Goal: Task Accomplishment & Management: Use online tool/utility

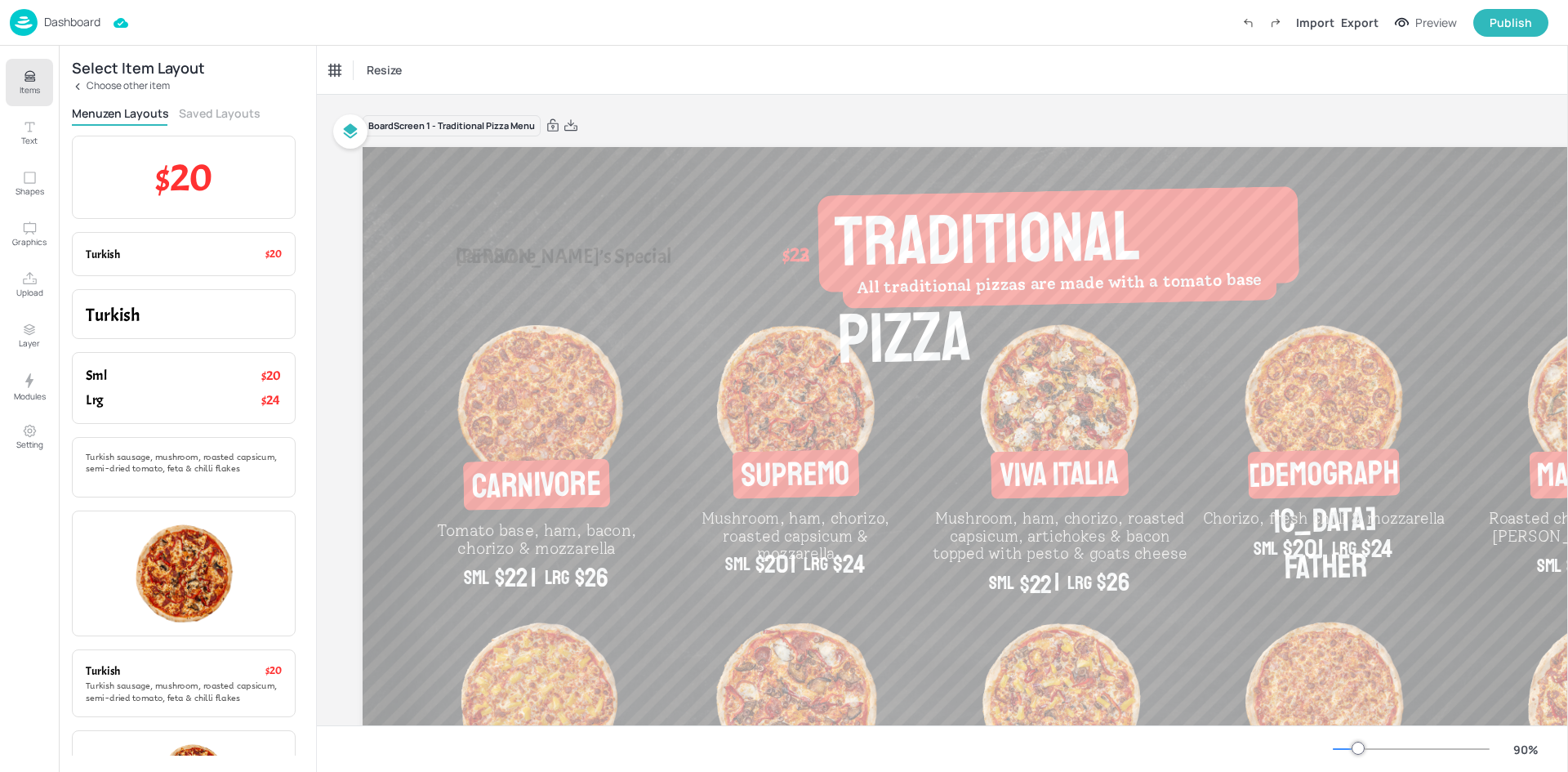
click at [99, 88] on p "Choose other item" at bounding box center [128, 86] width 83 height 11
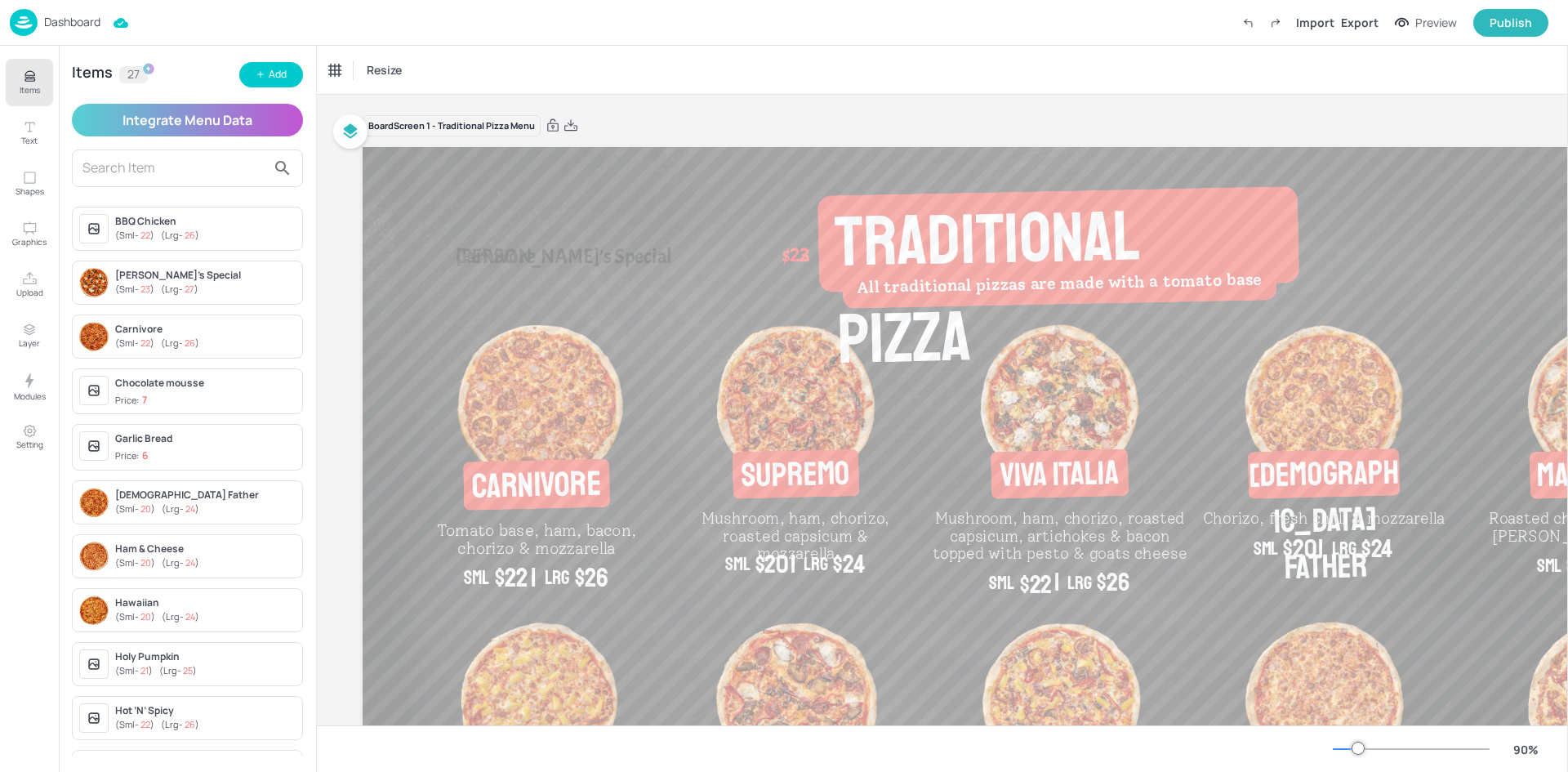
click at [149, 232] on span "22" at bounding box center [145, 234] width 10 height 12
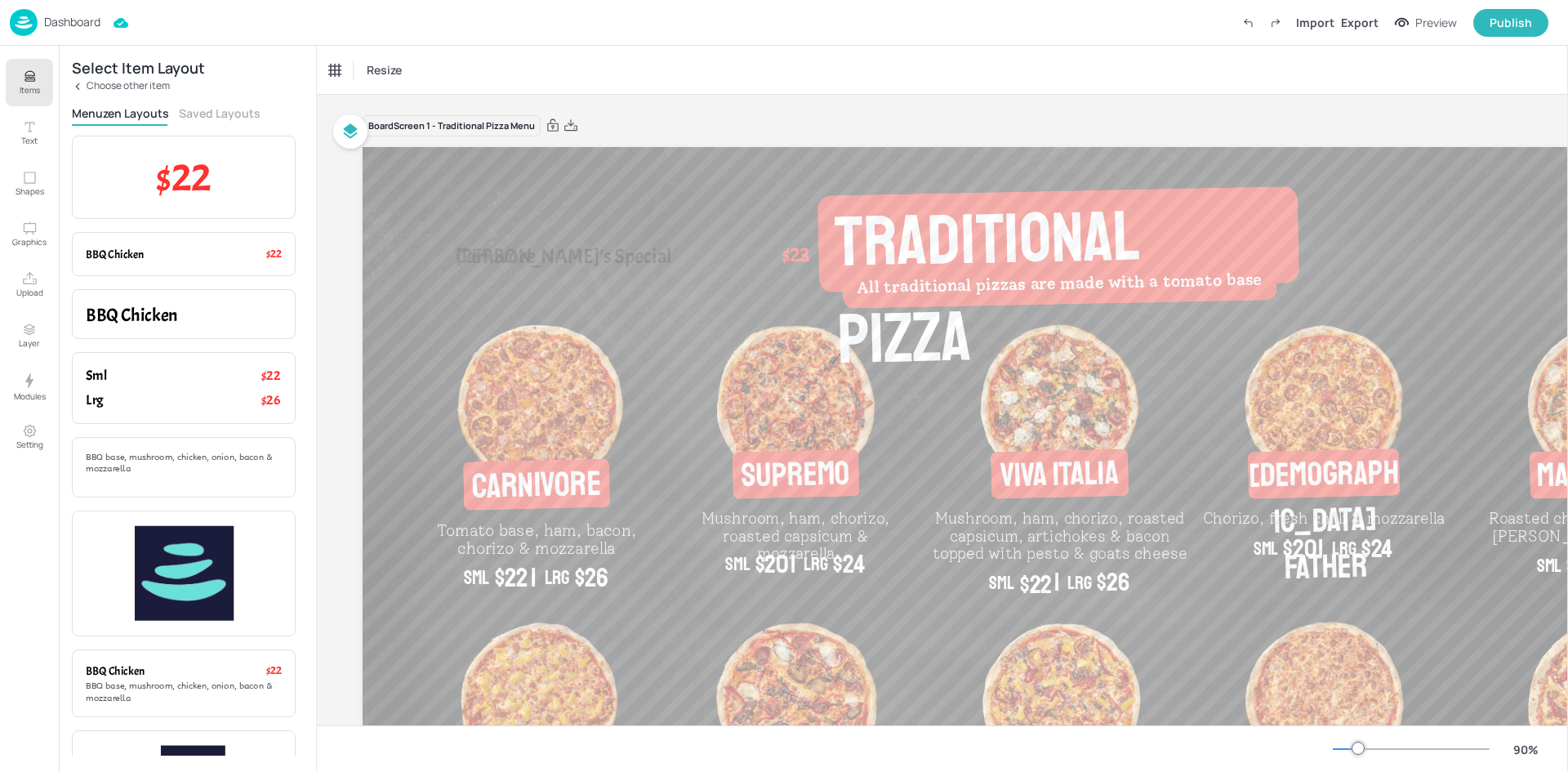
click at [12, 20] on img at bounding box center [24, 22] width 28 height 27
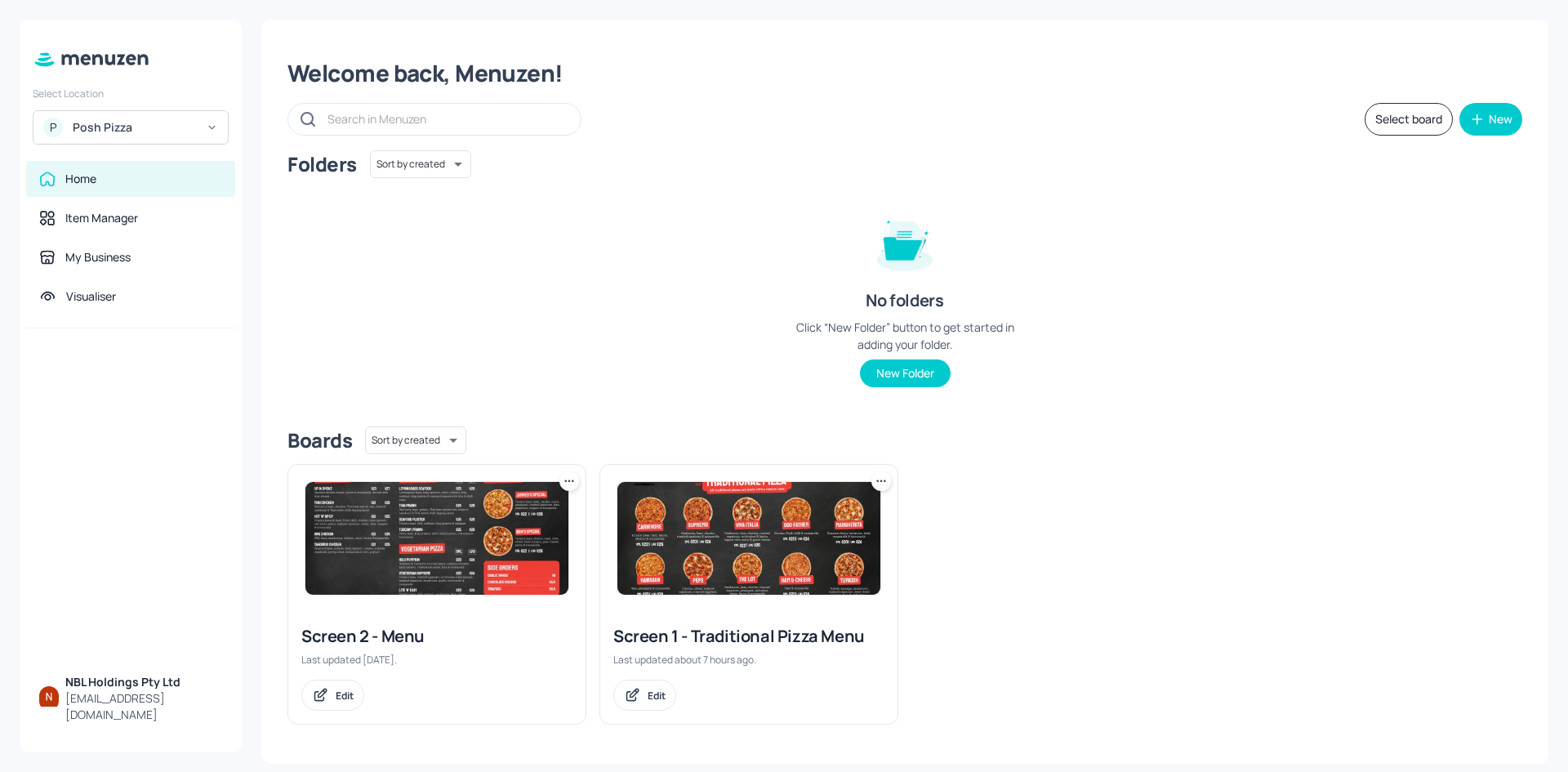
click at [779, 507] on img at bounding box center [749, 537] width 263 height 113
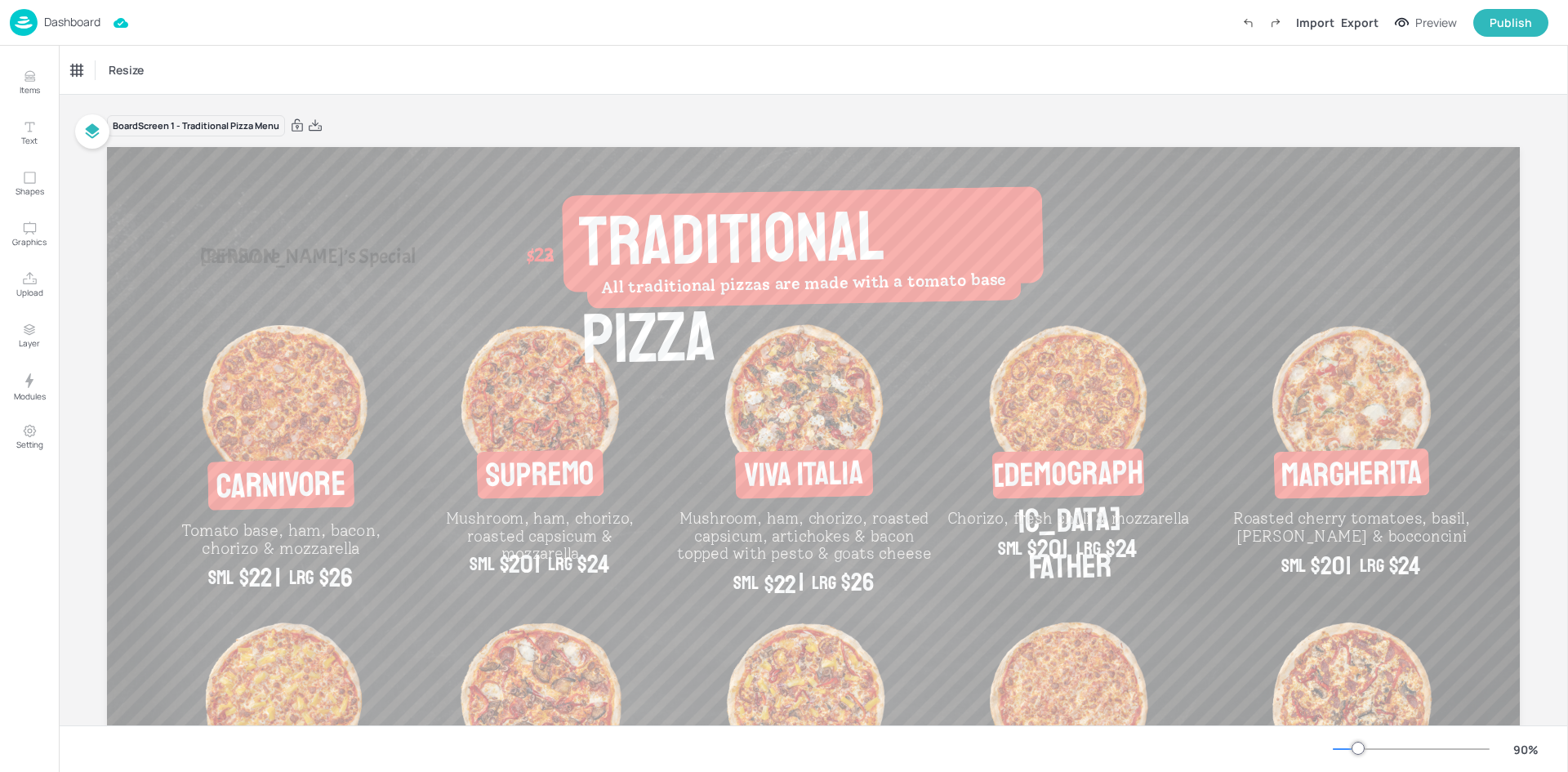
drag, startPoint x: 1567, startPoint y: 343, endPoint x: 1561, endPoint y: 453, distance: 110.2
click at [1561, 453] on div "Items Text Shapes Graphics Upload Layer Modules Setting Items 27 Add Integrate …" at bounding box center [784, 386] width 1568 height 772
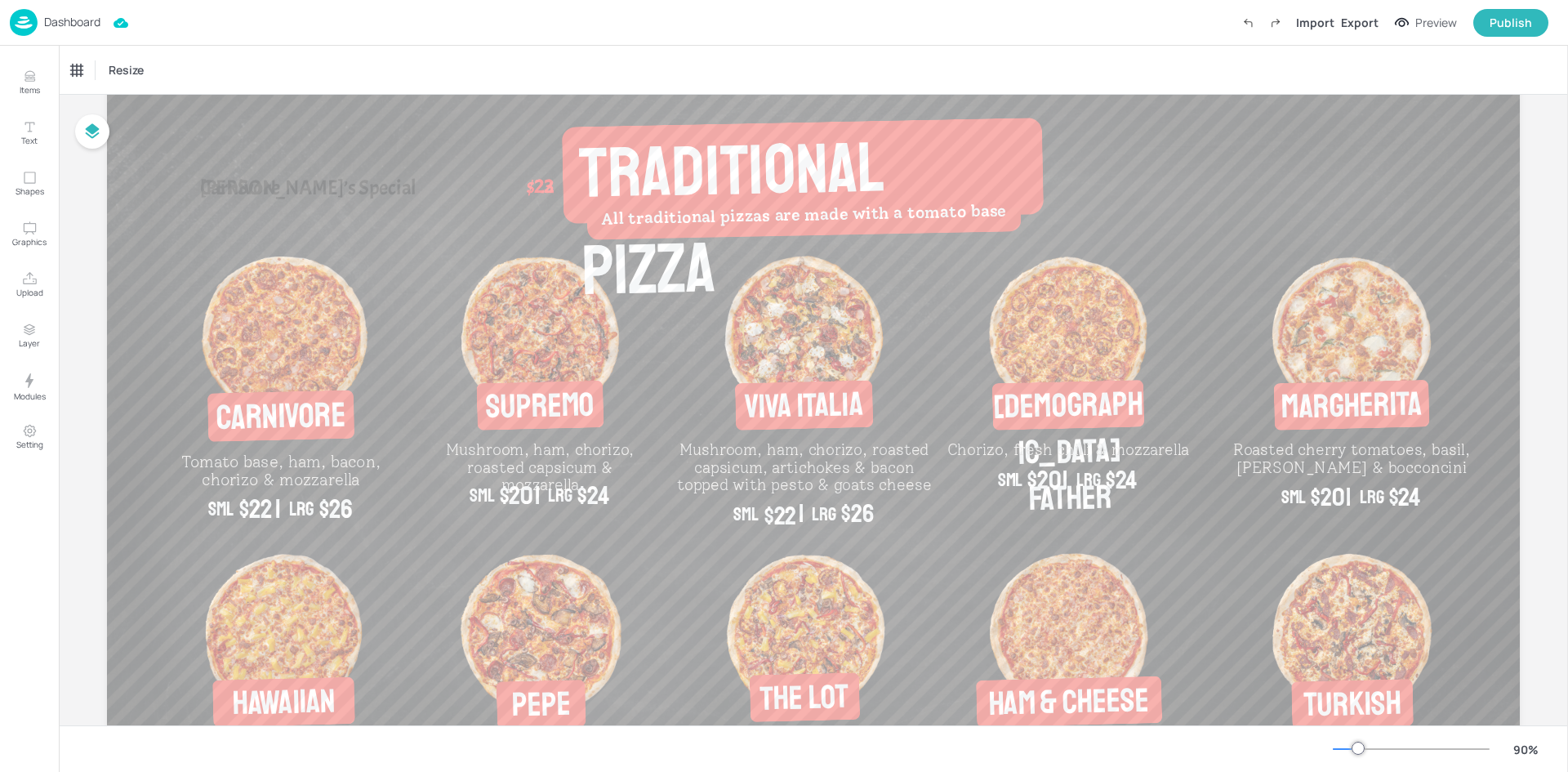
scroll to position [36, 0]
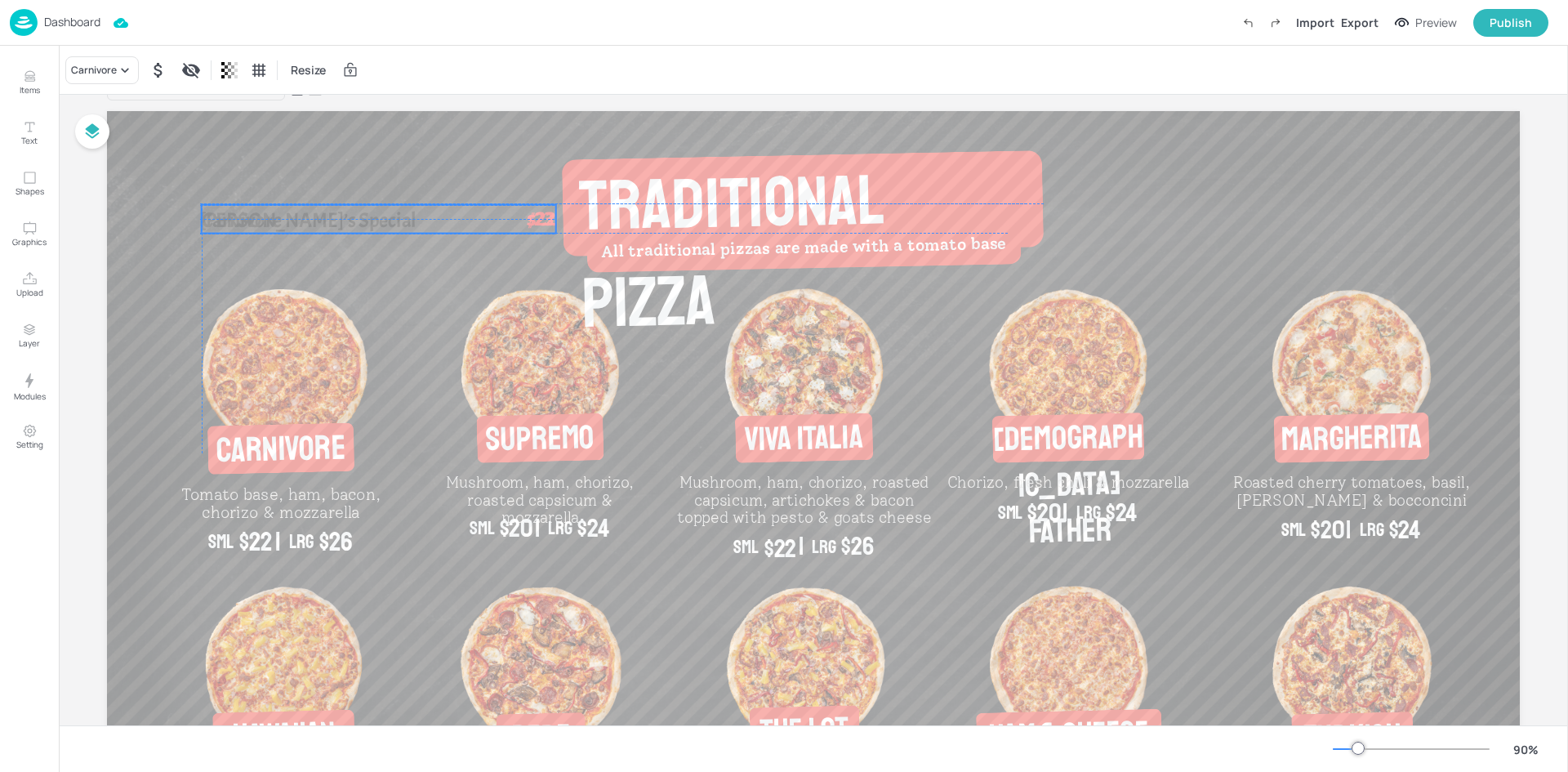
click at [535, 225] on span "$22" at bounding box center [542, 219] width 28 height 29
click at [431, 174] on icon "Delete" at bounding box center [431, 177] width 12 height 13
click at [407, 217] on p "[PERSON_NAME]’s Special" at bounding box center [328, 220] width 256 height 29
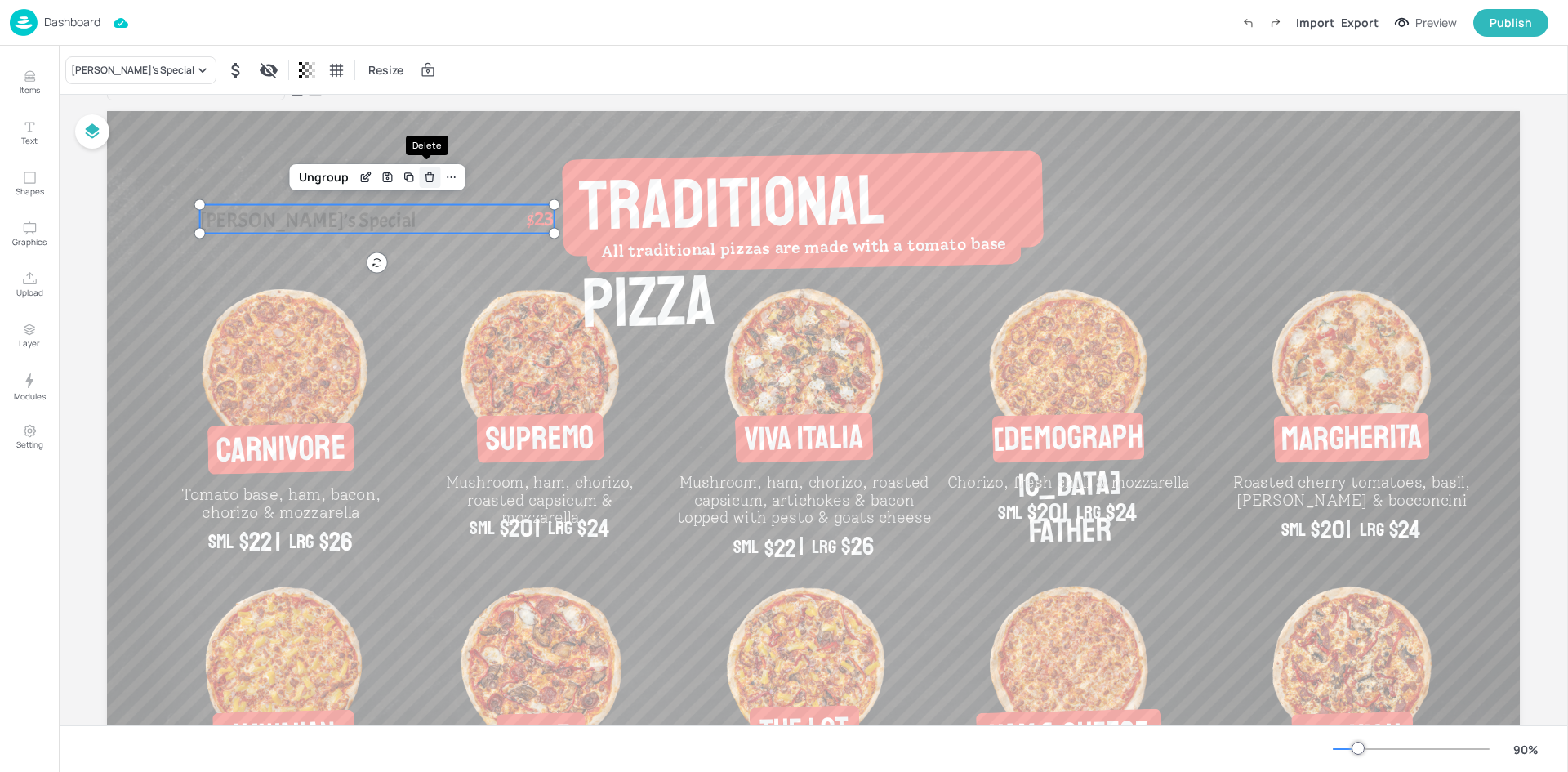
click at [427, 182] on icon "Delete" at bounding box center [430, 178] width 7 height 7
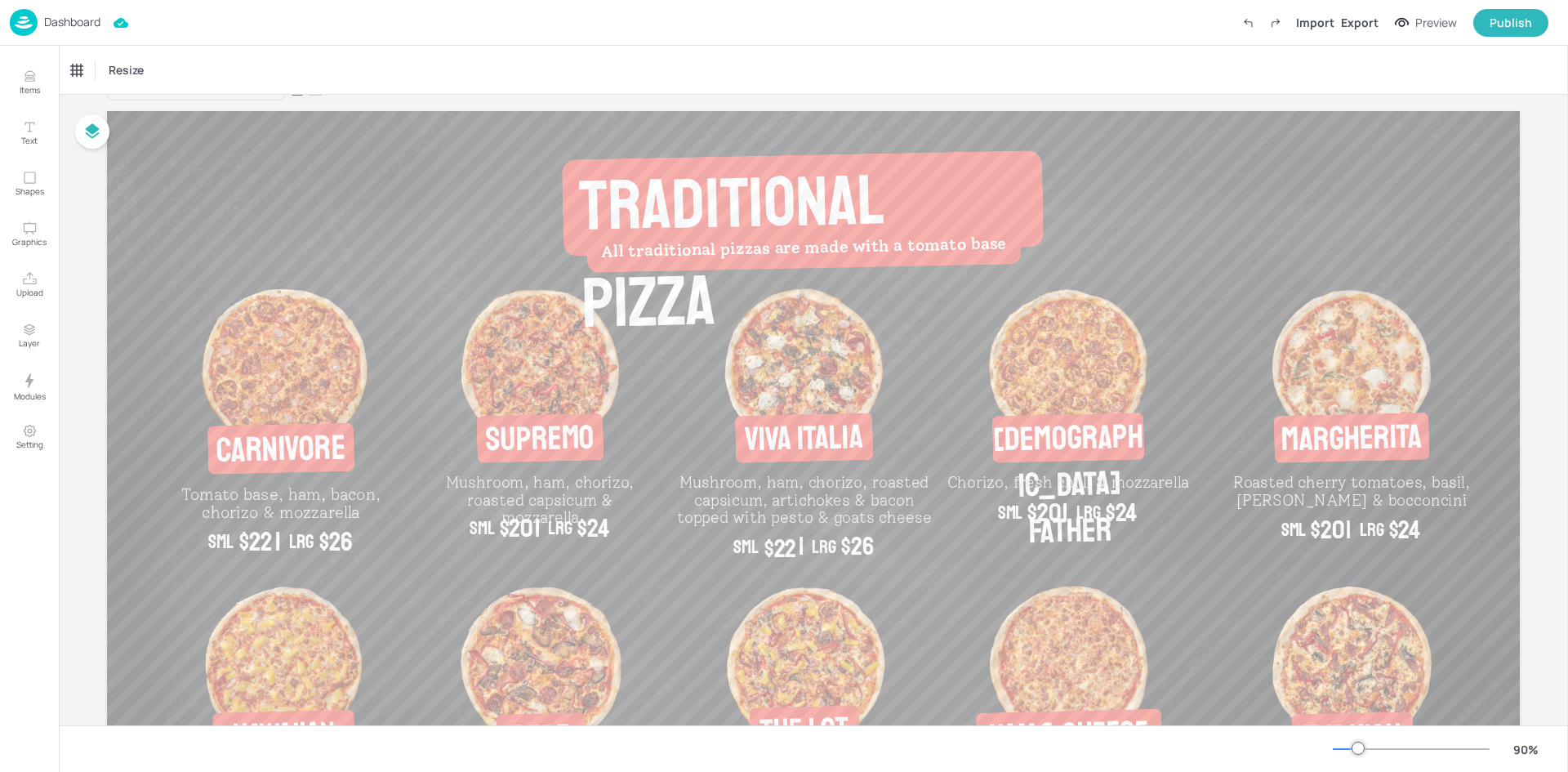
drag, startPoint x: 1567, startPoint y: 233, endPoint x: 1567, endPoint y: 415, distance: 182.0
click at [1567, 415] on div at bounding box center [1567, 408] width 1 height 725
drag, startPoint x: 1567, startPoint y: 316, endPoint x: 1567, endPoint y: 444, distance: 128.0
click at [1567, 444] on div at bounding box center [1567, 408] width 1 height 725
drag, startPoint x: 1567, startPoint y: 286, endPoint x: 1567, endPoint y: 175, distance: 111.0
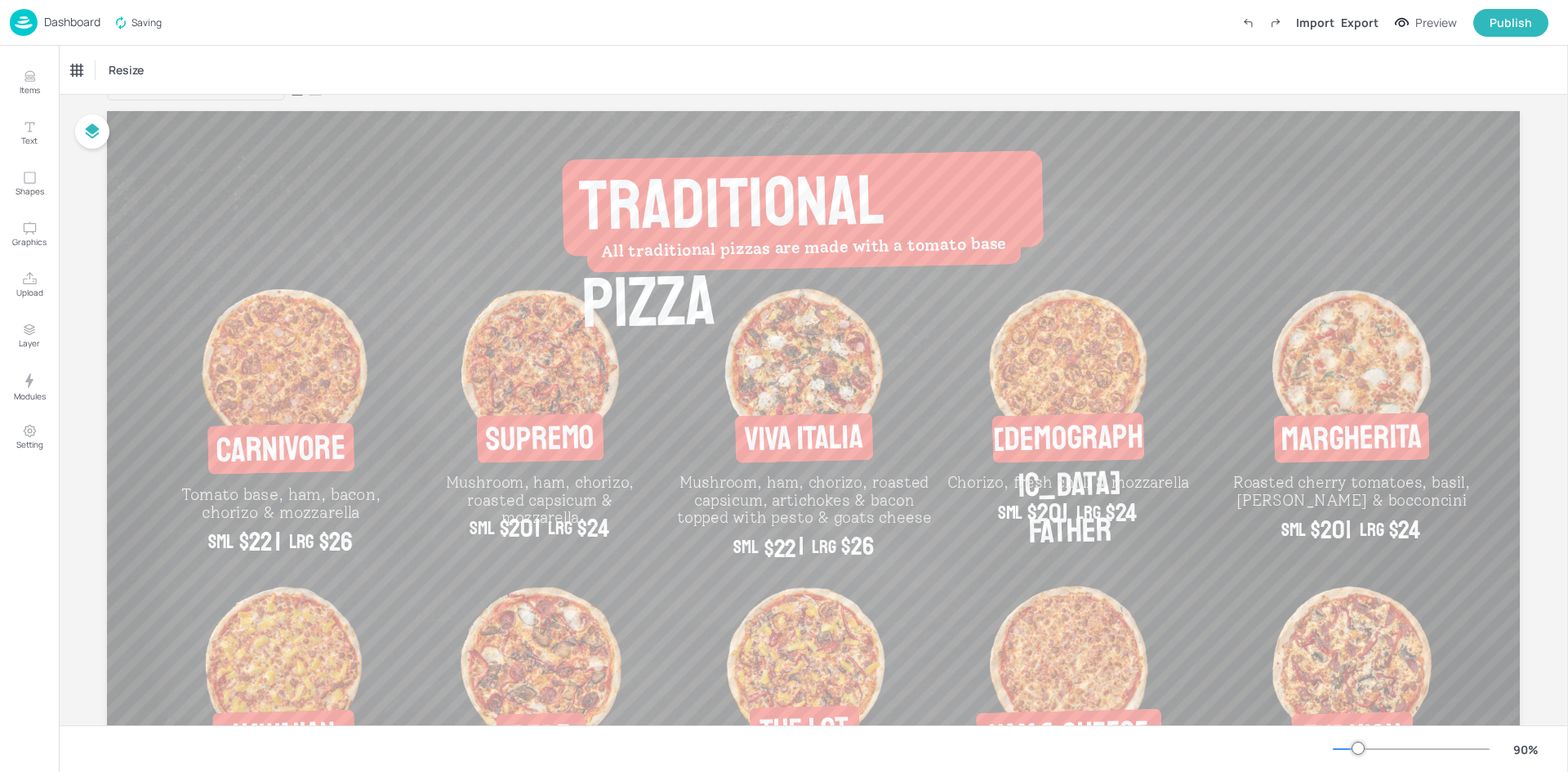
click at [1567, 198] on div at bounding box center [1567, 408] width 1 height 725
drag, startPoint x: 1567, startPoint y: 162, endPoint x: 1567, endPoint y: 117, distance: 45.0
click at [1567, 123] on div at bounding box center [1567, 408] width 1 height 725
drag, startPoint x: 1567, startPoint y: 112, endPoint x: 1567, endPoint y: 94, distance: 18.0
click at [1567, 94] on div at bounding box center [1567, 408] width 1 height 725
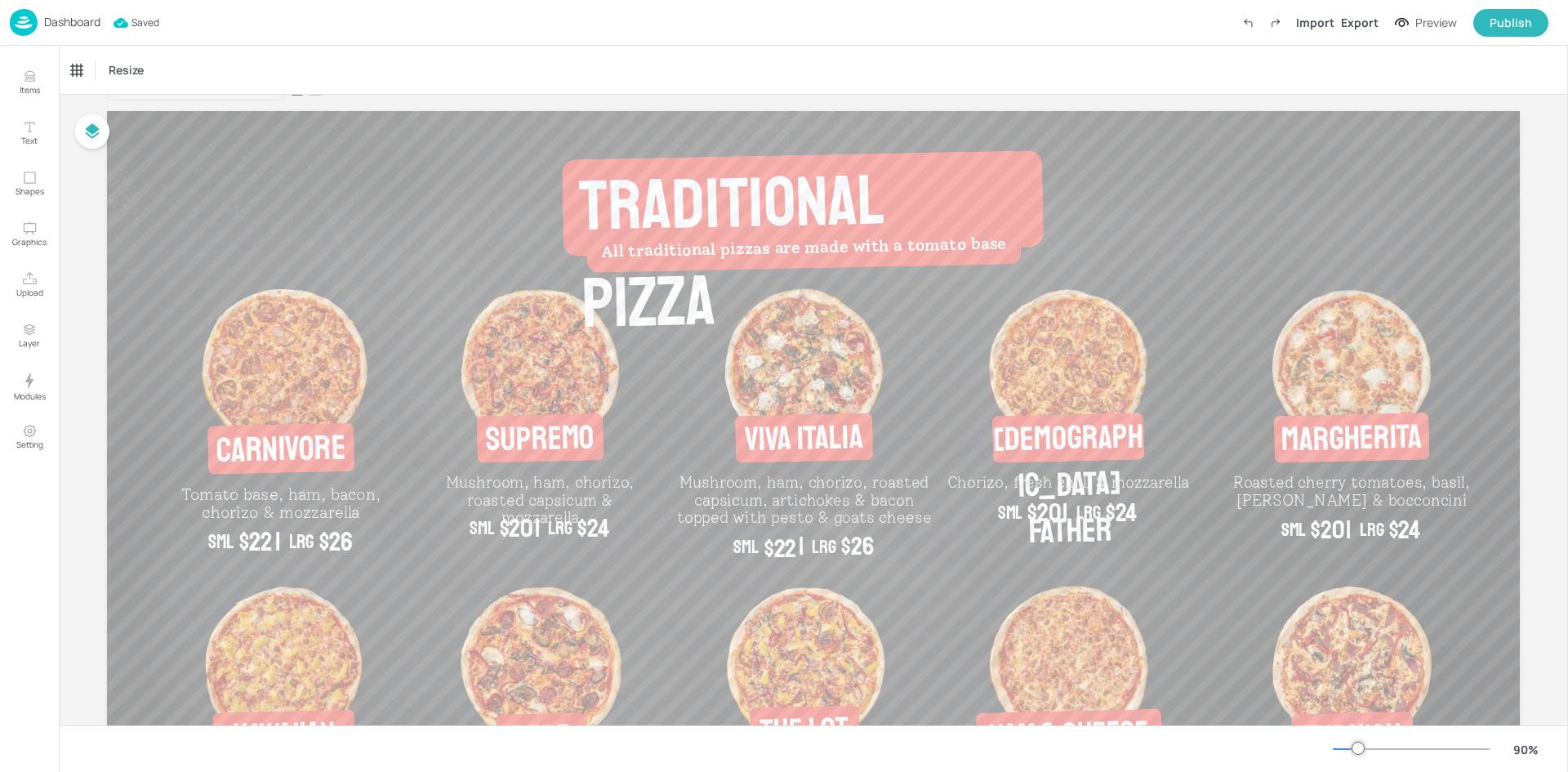
click at [1561, 109] on div "Board Screen 1 - Traditional Pizza Menu Carnivore Tomato base, ham, bacon, chor…" at bounding box center [813, 502] width 1505 height 887
drag, startPoint x: 1567, startPoint y: 134, endPoint x: 1561, endPoint y: 477, distance: 343.1
click at [1567, 391] on div at bounding box center [1567, 408] width 1 height 725
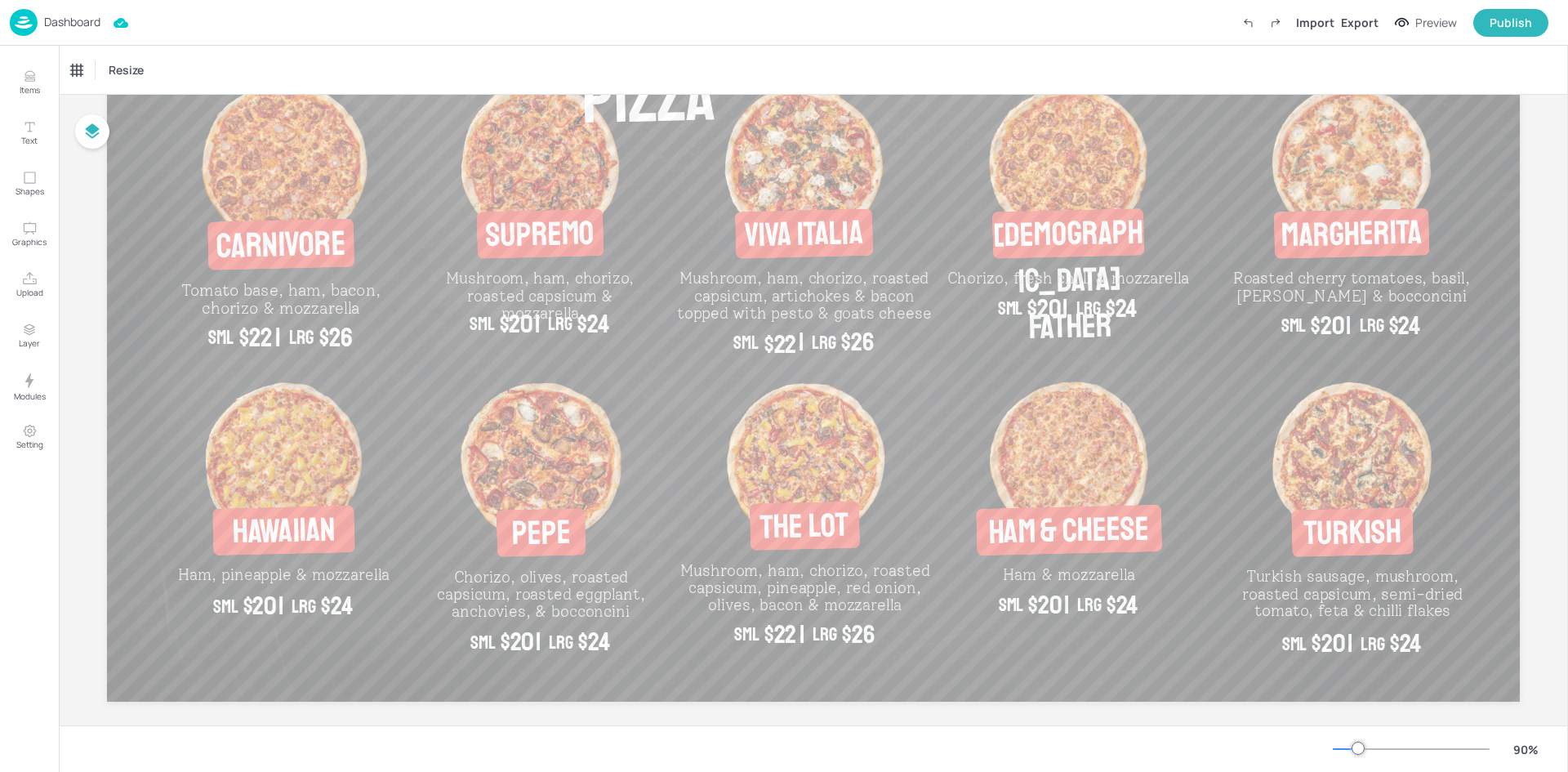
scroll to position [0, 0]
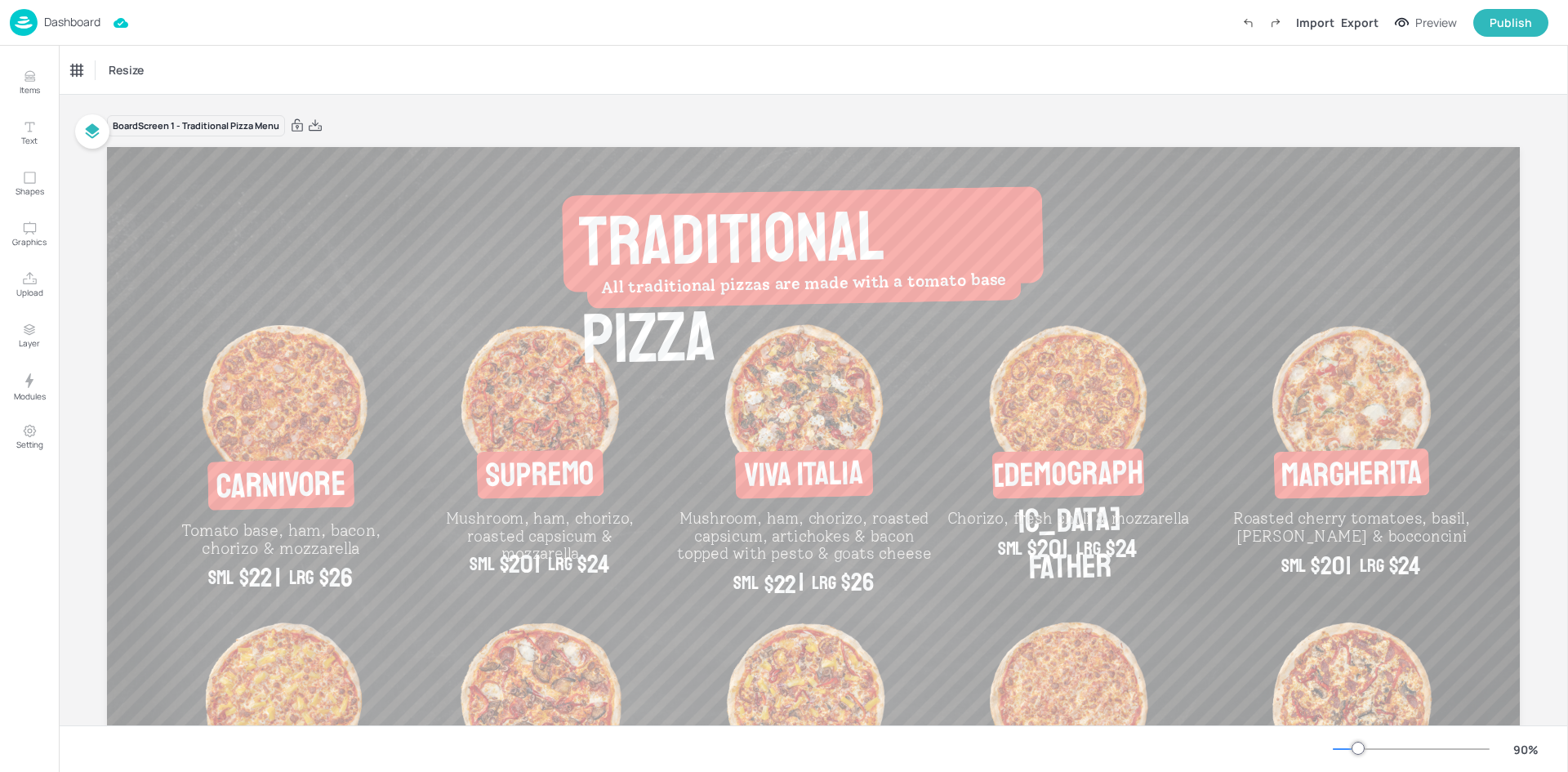
click at [56, 23] on p "Dashboard" at bounding box center [72, 22] width 56 height 11
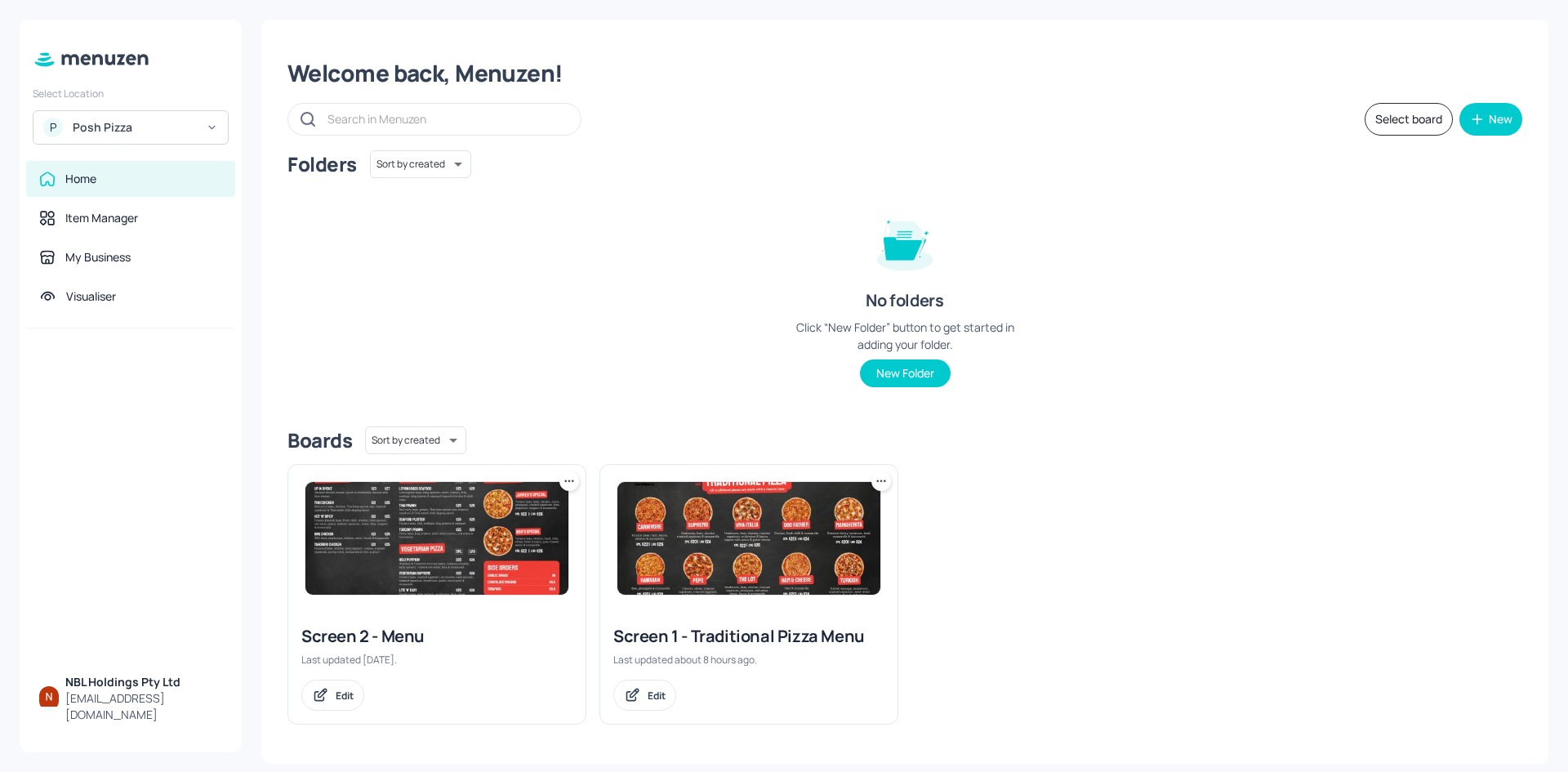
click at [351, 513] on img at bounding box center [437, 537] width 263 height 113
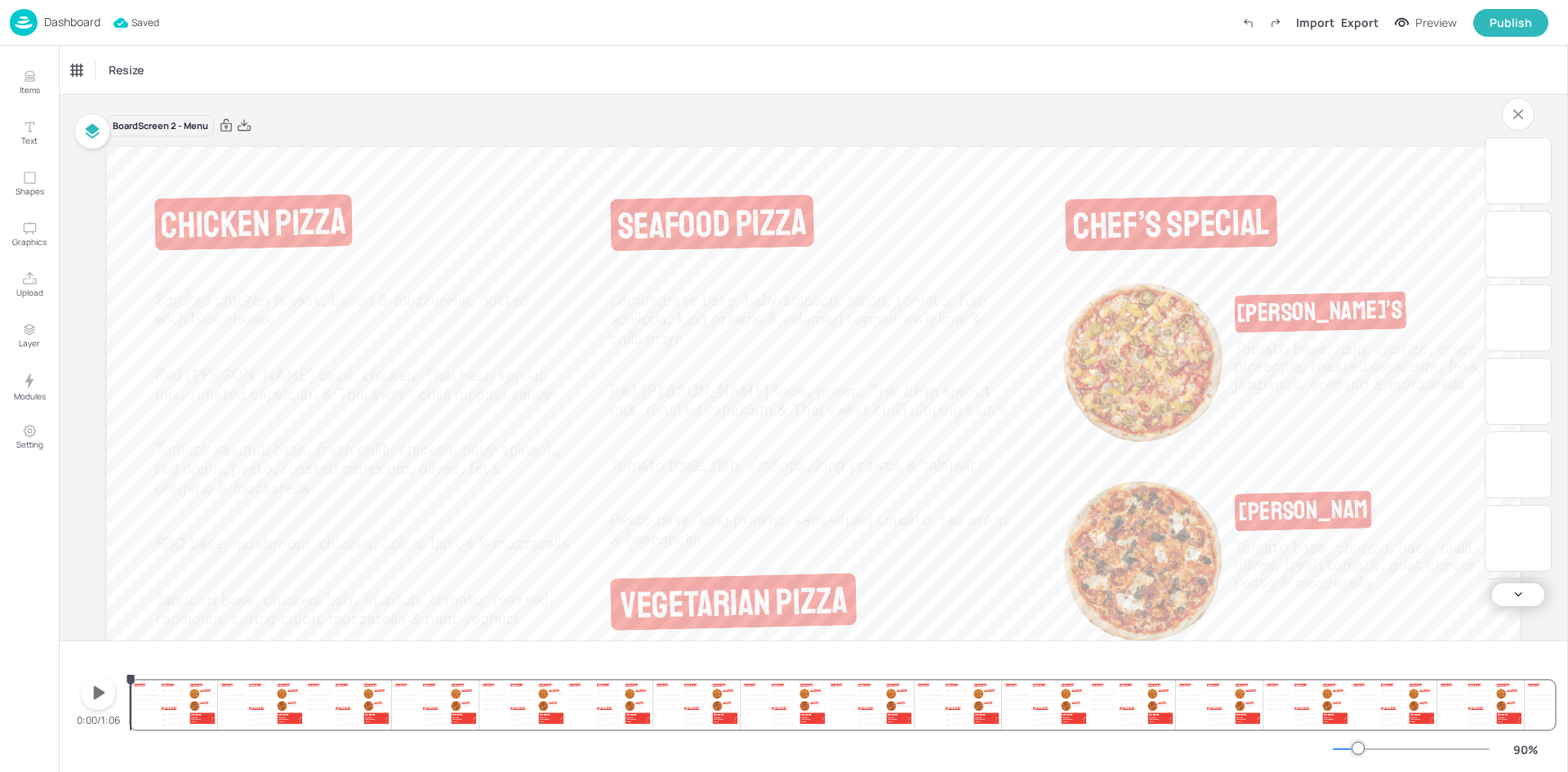
drag, startPoint x: 1567, startPoint y: 383, endPoint x: 1567, endPoint y: 471, distance: 88.0
click at [1567, 471] on div at bounding box center [1567, 408] width 1 height 725
drag, startPoint x: 1567, startPoint y: 427, endPoint x: 1565, endPoint y: 503, distance: 76.0
click at [1565, 503] on div "Items Text Shapes Graphics Upload Layer Modules Setting Items 27 Add Integrate …" at bounding box center [784, 386] width 1568 height 772
click at [1567, 481] on div at bounding box center [1567, 408] width 1 height 725
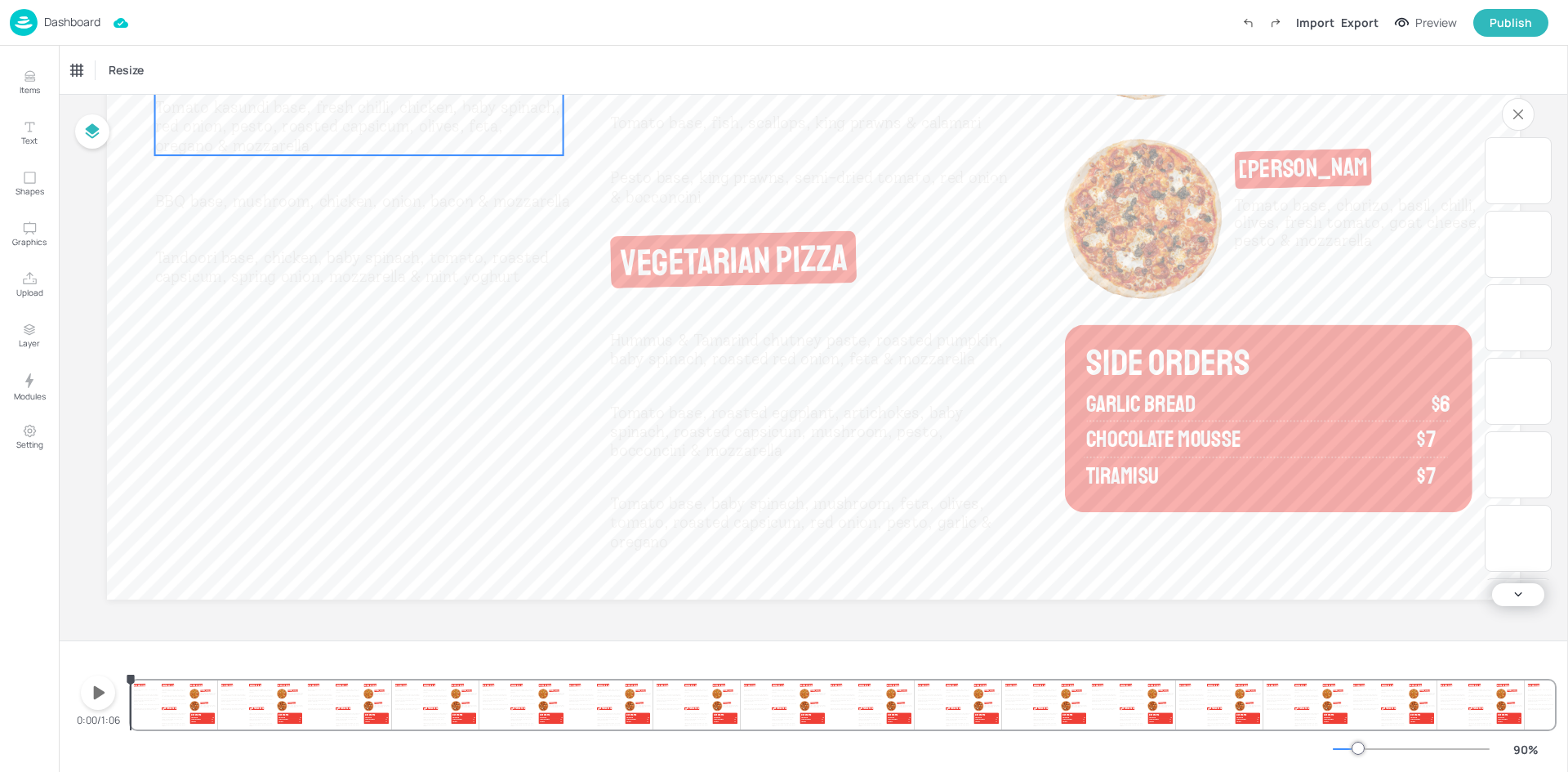
scroll to position [261, 0]
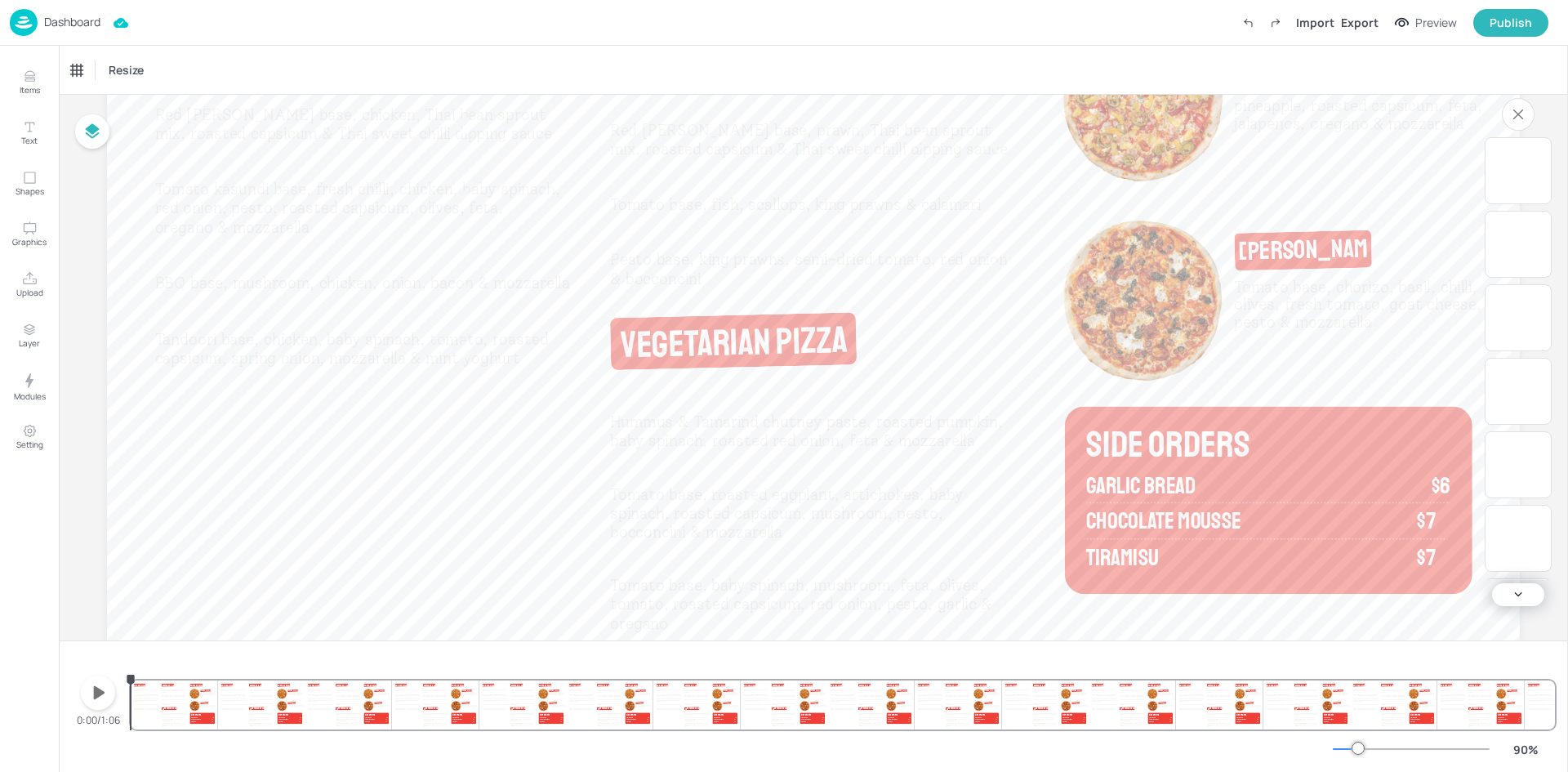
click at [31, 18] on img at bounding box center [24, 22] width 28 height 27
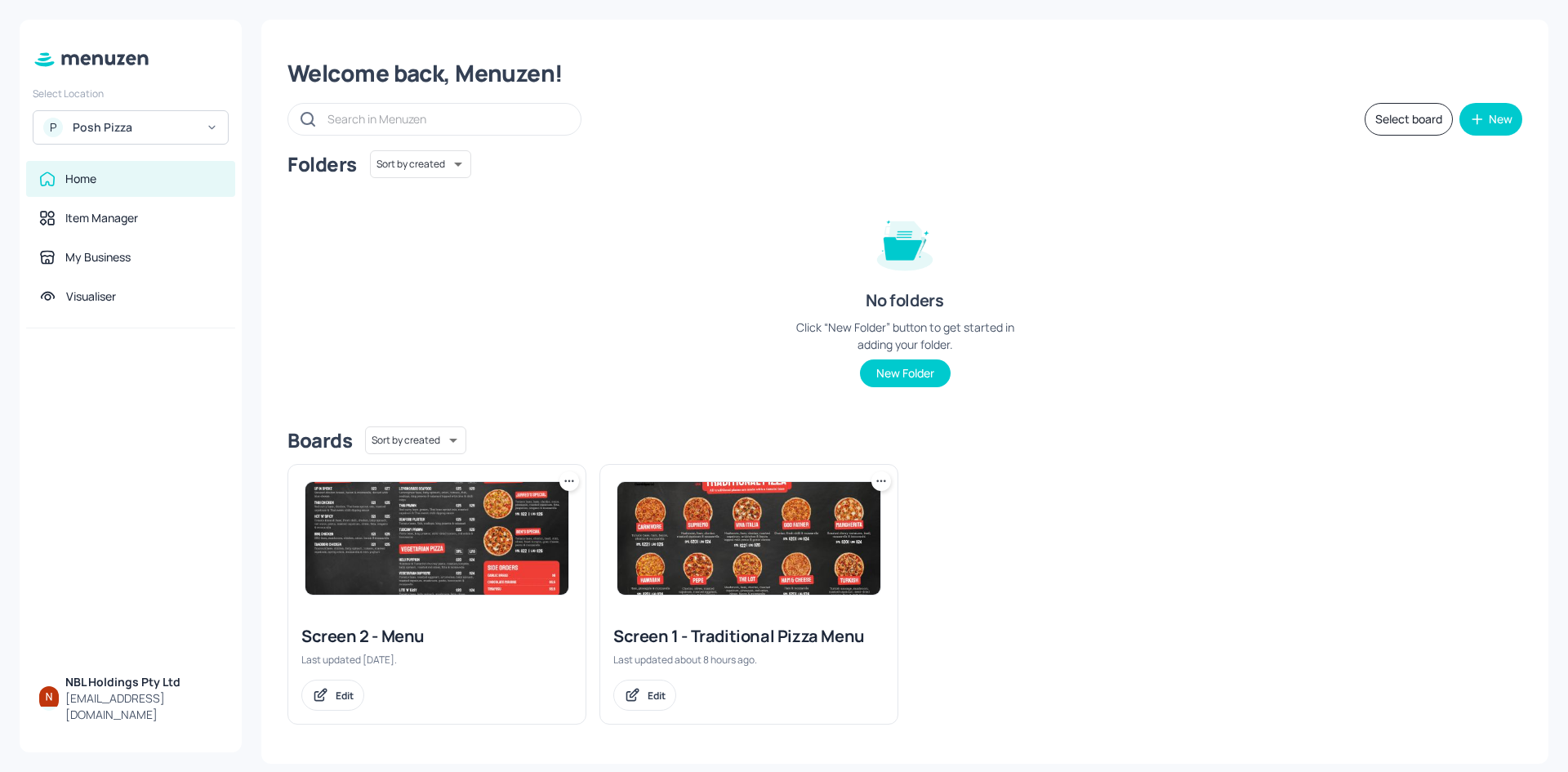
click at [731, 518] on img at bounding box center [749, 537] width 263 height 113
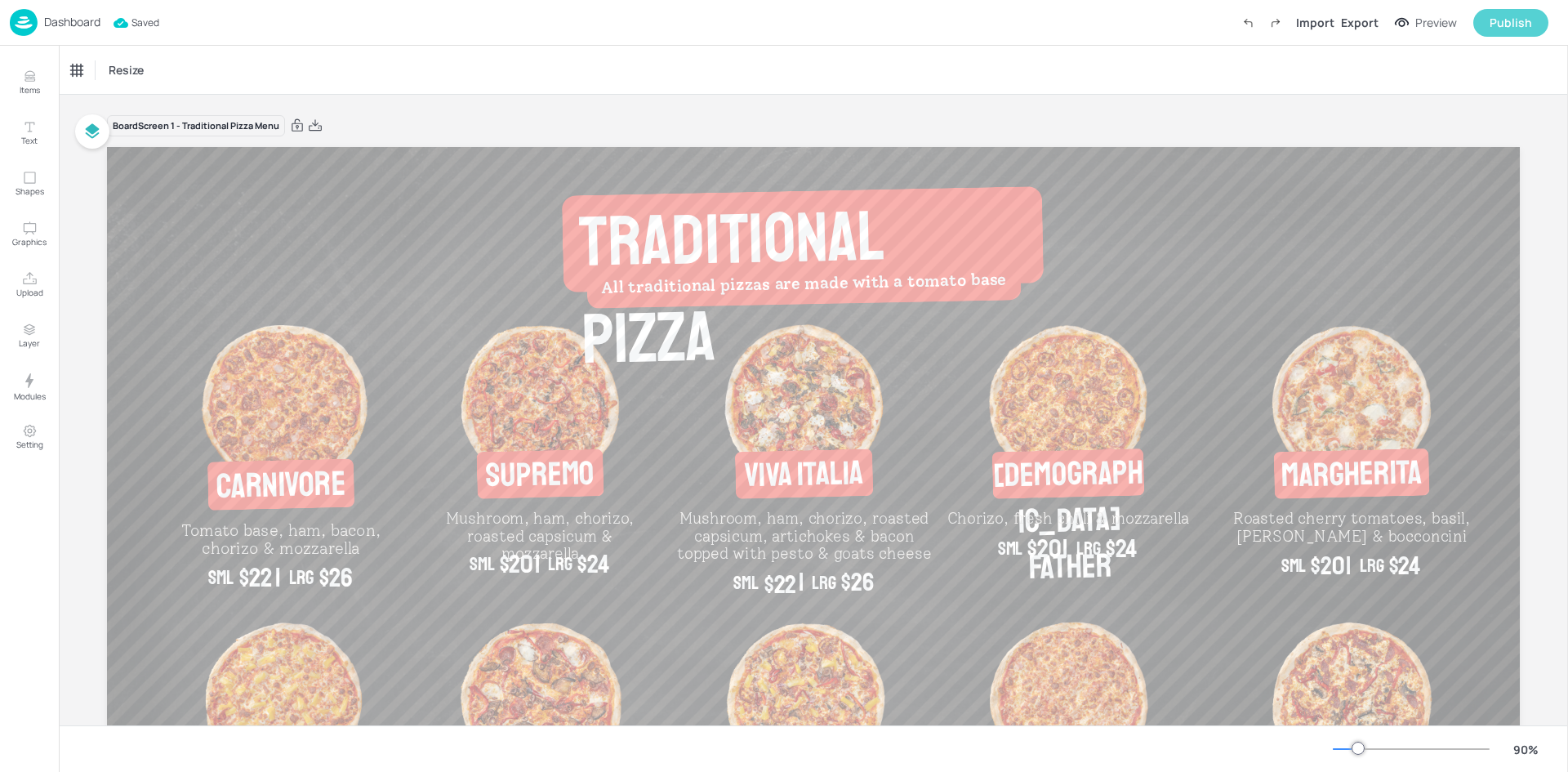
click at [1512, 23] on div "Publish" at bounding box center [1511, 22] width 43 height 18
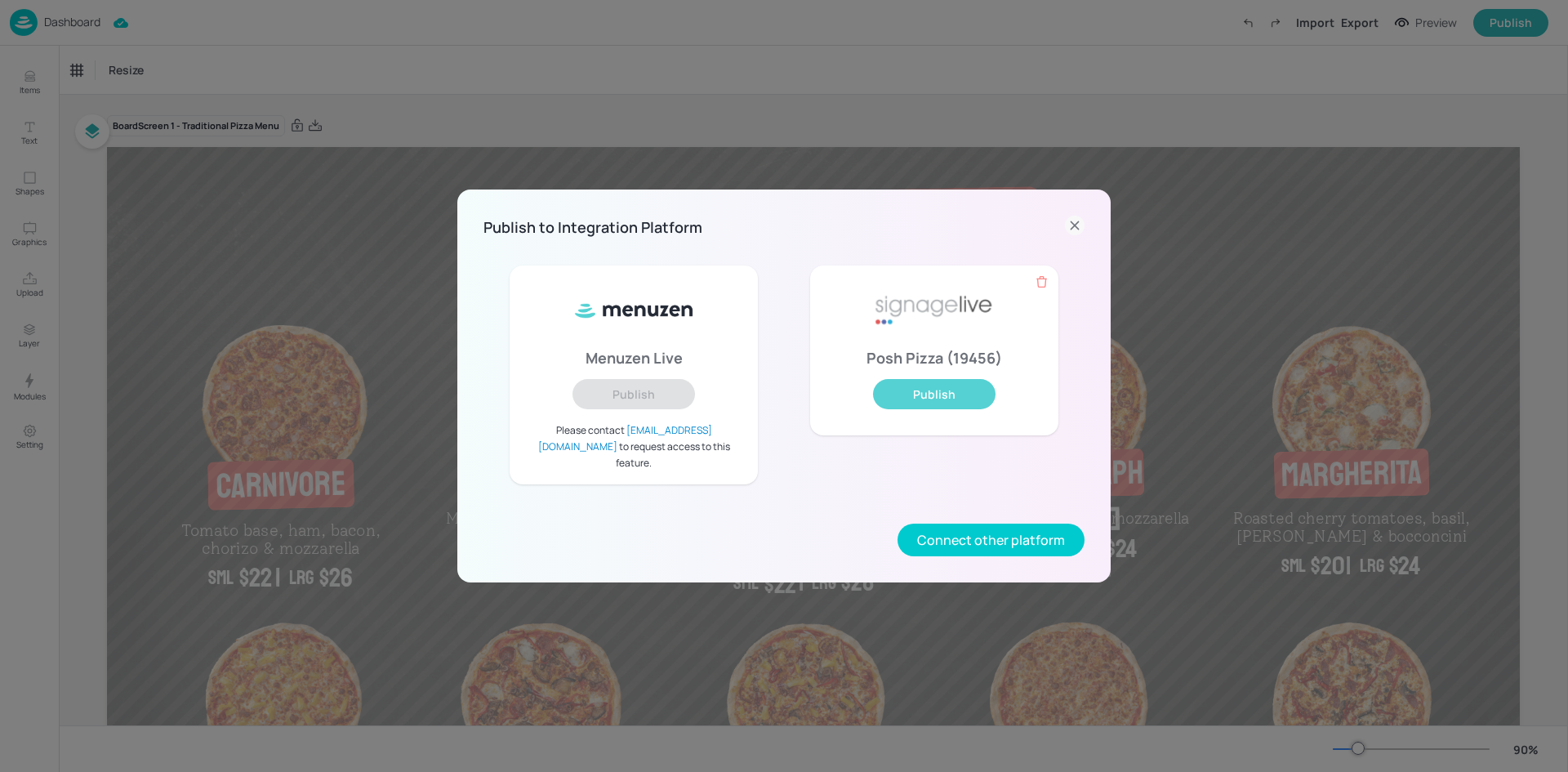
click at [958, 403] on button "Publish" at bounding box center [934, 394] width 123 height 30
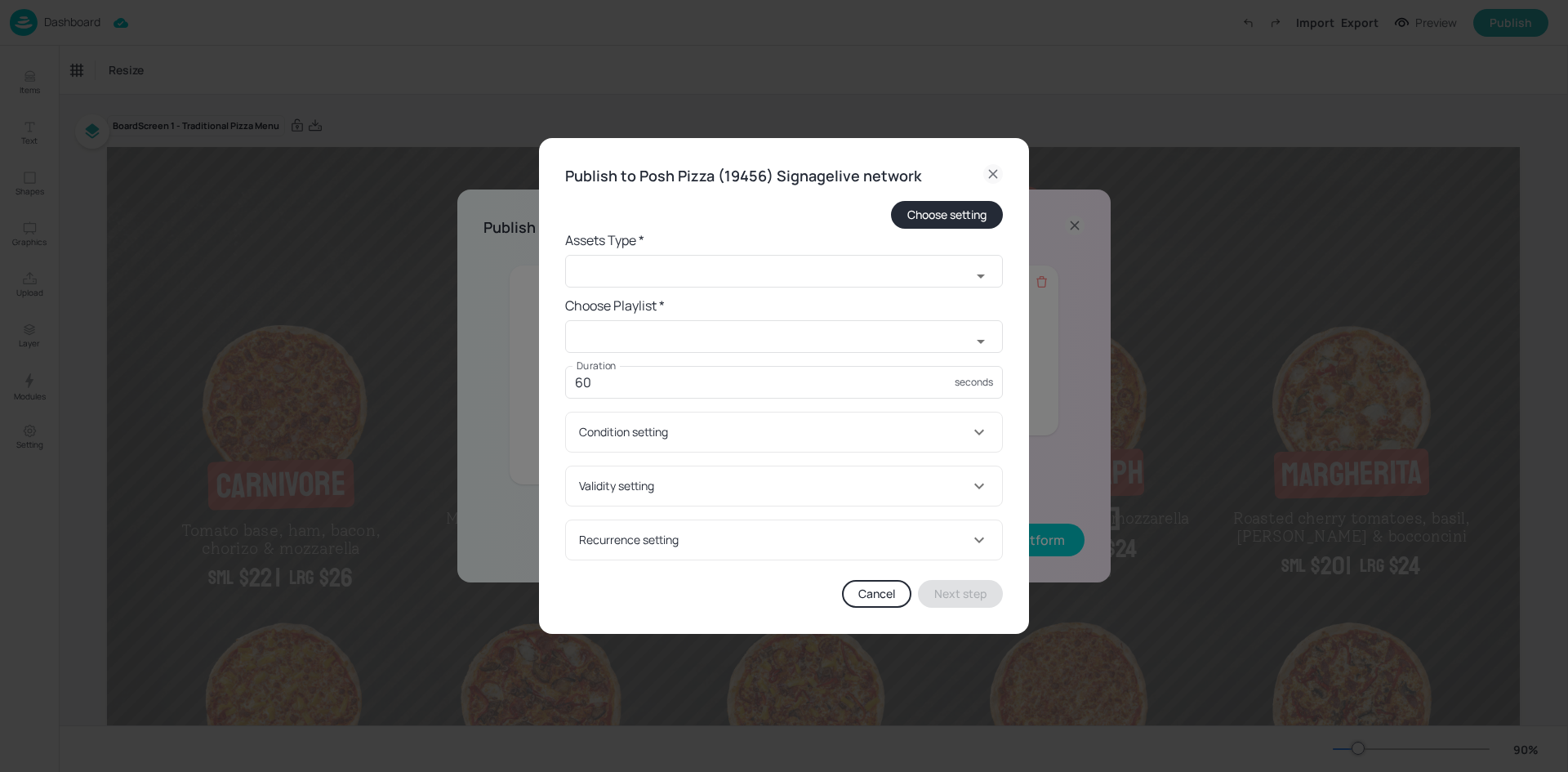
click at [990, 169] on icon at bounding box center [993, 173] width 20 height 20
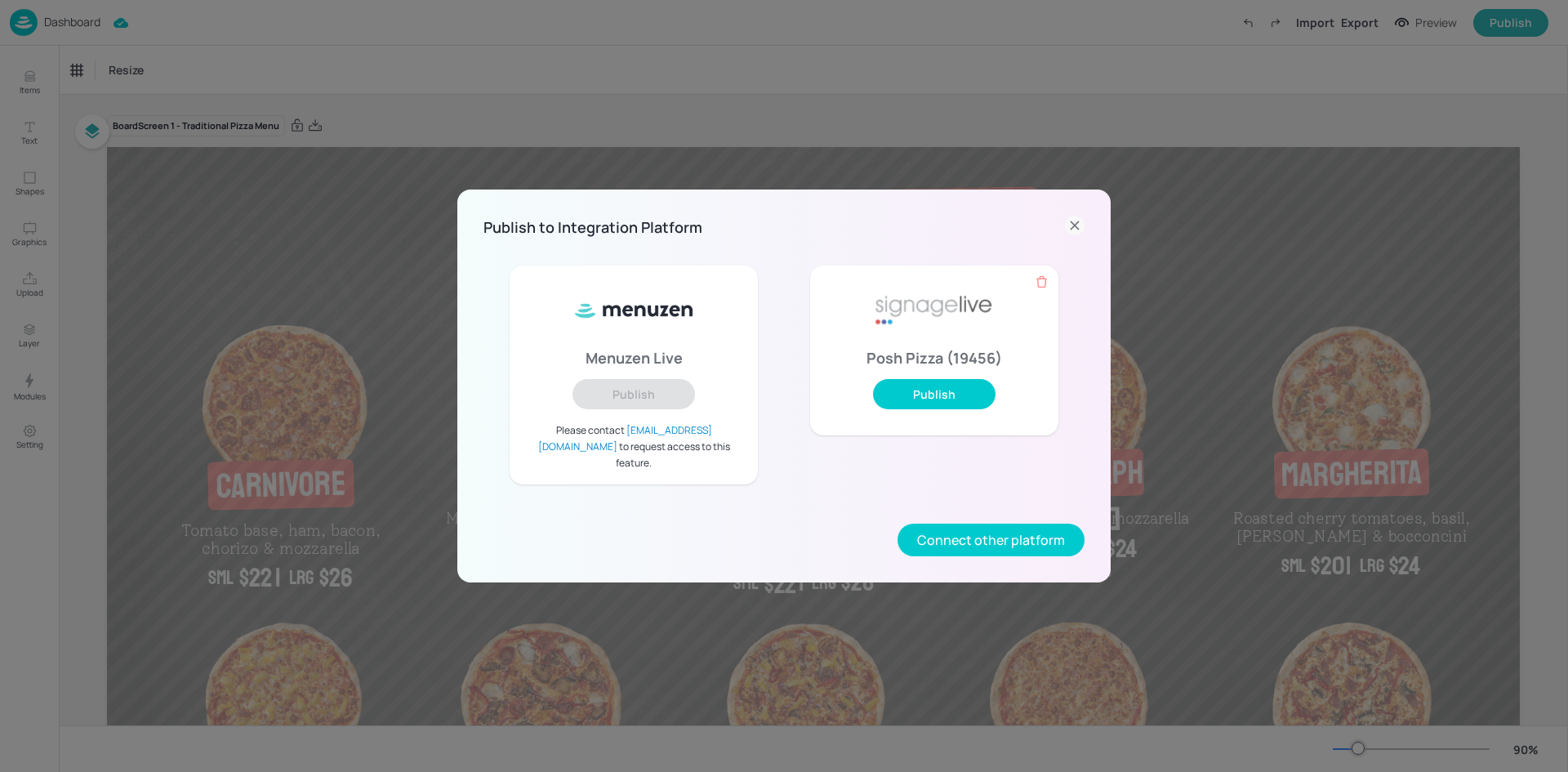
drag, startPoint x: 1076, startPoint y: 228, endPoint x: 1091, endPoint y: 202, distance: 30.0
click at [1075, 228] on icon at bounding box center [1074, 224] width 20 height 20
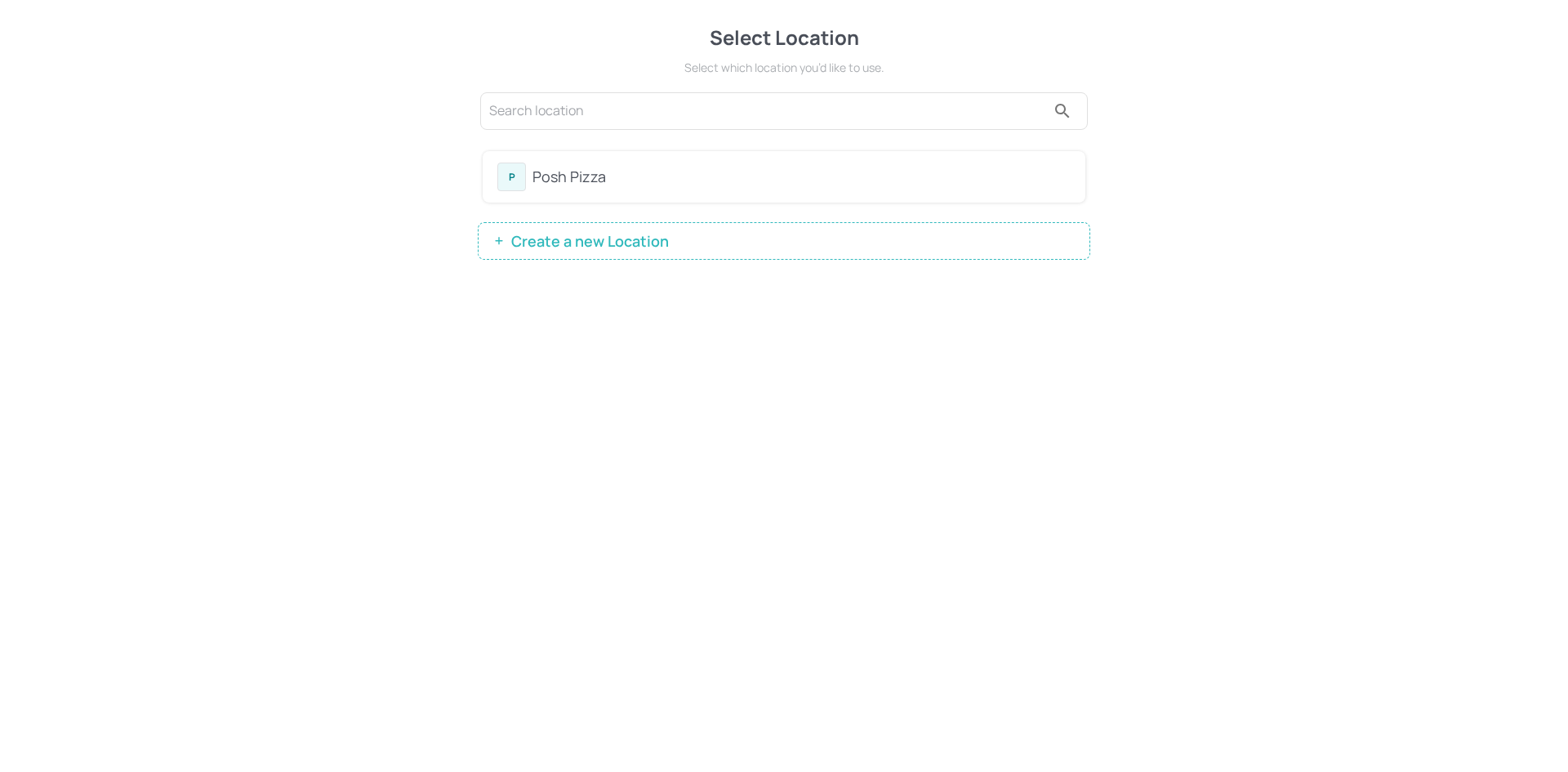
click at [582, 189] on div "P Posh Pizza" at bounding box center [784, 176] width 573 height 29
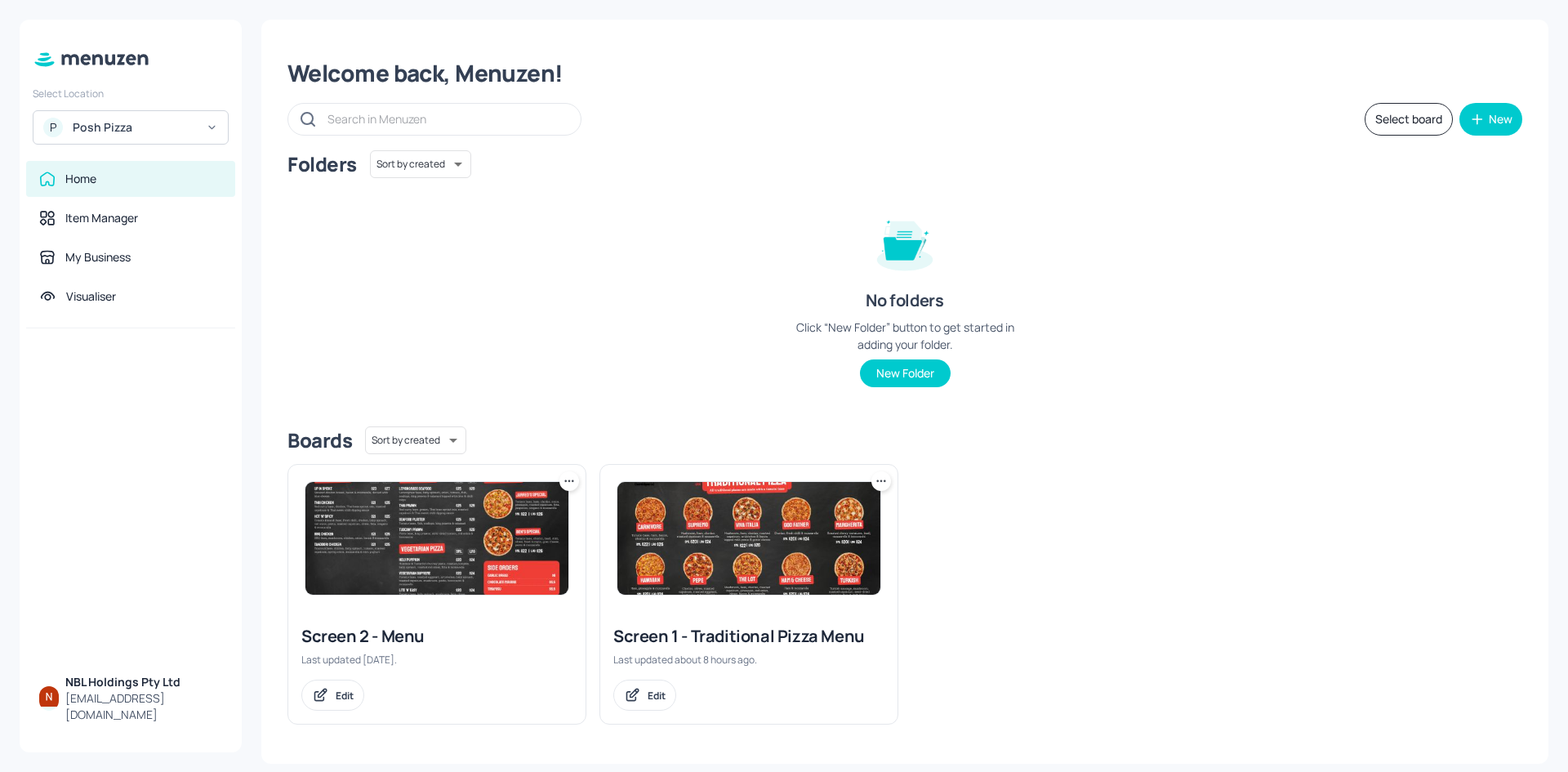
click at [733, 508] on img at bounding box center [749, 537] width 263 height 113
